Goal: Information Seeking & Learning: Learn about a topic

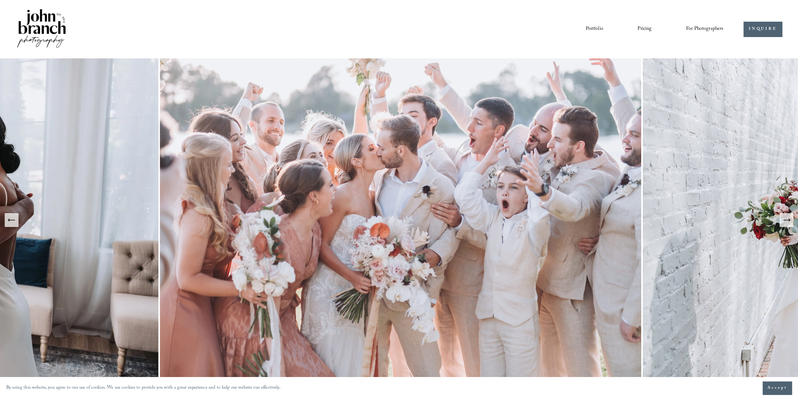
click at [649, 30] on link "Pricing" at bounding box center [645, 29] width 14 height 11
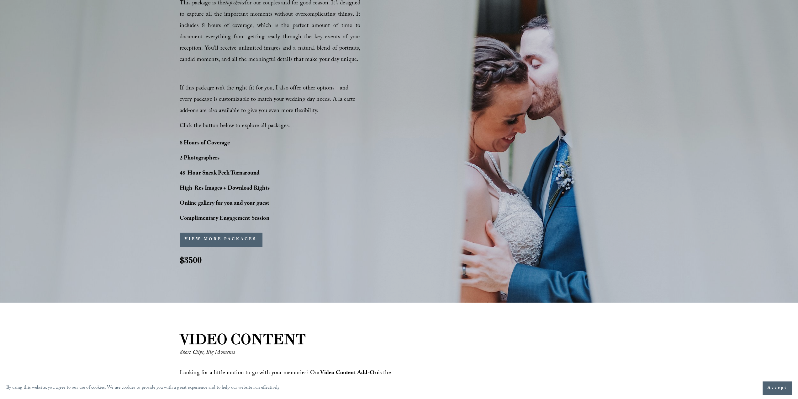
scroll to position [533, 0]
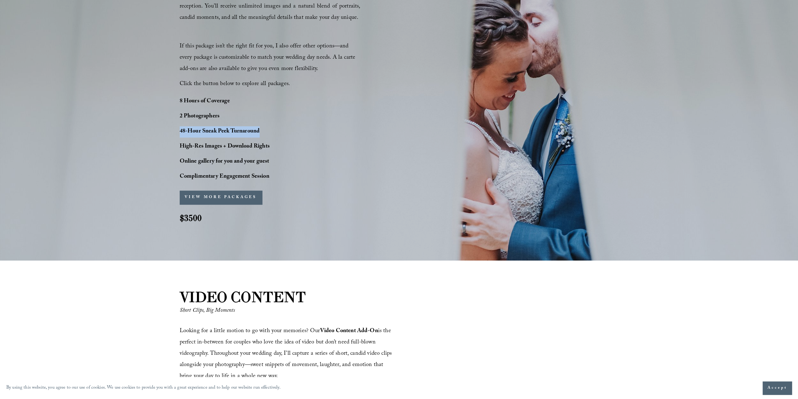
drag, startPoint x: 179, startPoint y: 129, endPoint x: 260, endPoint y: 130, distance: 81.2
click at [260, 130] on div "PERFECT PHOTO COVERAGE This package is the top choice for our couples and for g…" at bounding box center [399, 81] width 798 height 306
copy strong "48-Hour Sneak Peek Turnaround"
click at [350, 178] on div "PERFECT PHOTO COVERAGE This package is the top choice for our couples and for g…" at bounding box center [399, 81] width 798 height 306
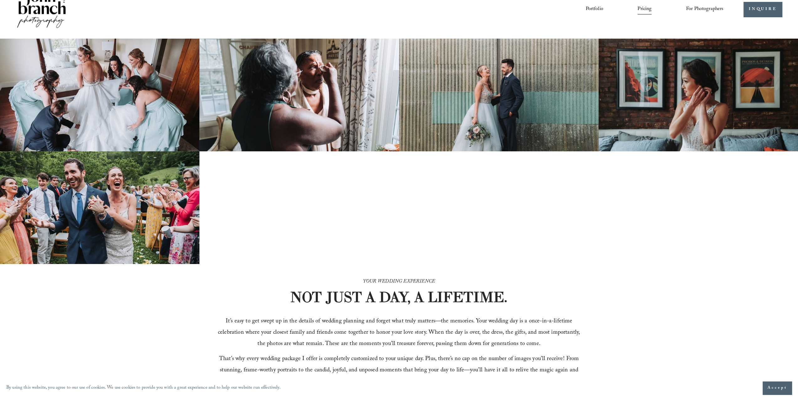
scroll to position [0, 0]
